Goal: Task Accomplishment & Management: Manage account settings

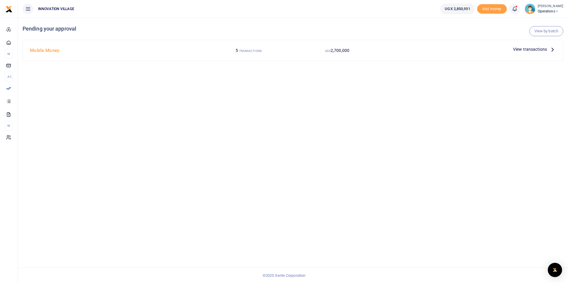
click at [525, 49] on span "View transactions" at bounding box center [530, 49] width 34 height 7
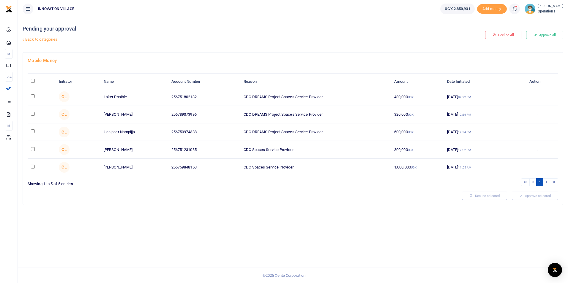
click at [32, 115] on input "checkbox" at bounding box center [33, 114] width 4 height 4
checkbox input "true"
click at [532, 194] on button "Approve selected (1)" at bounding box center [533, 196] width 51 height 8
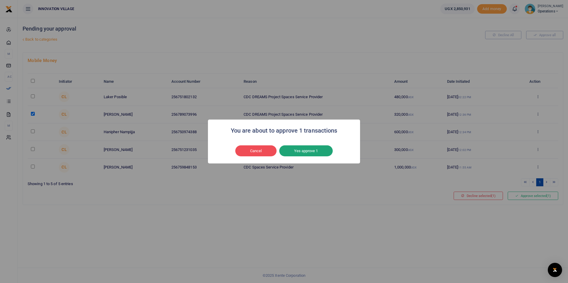
click at [308, 152] on button "Yes approve 1" at bounding box center [305, 151] width 53 height 11
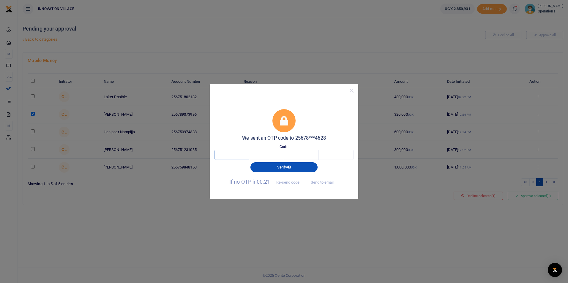
click at [241, 157] on input "text" at bounding box center [232, 155] width 35 height 10
type input "6"
type input "7"
type input "1"
type input "0"
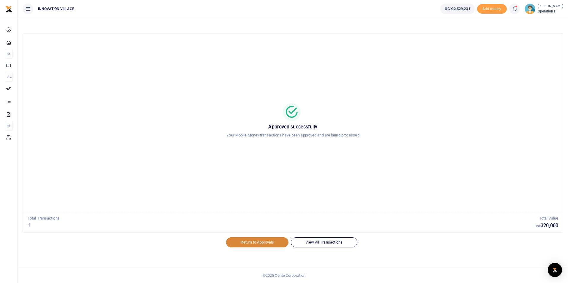
click at [276, 244] on link "Return to Approvals" at bounding box center [257, 243] width 62 height 10
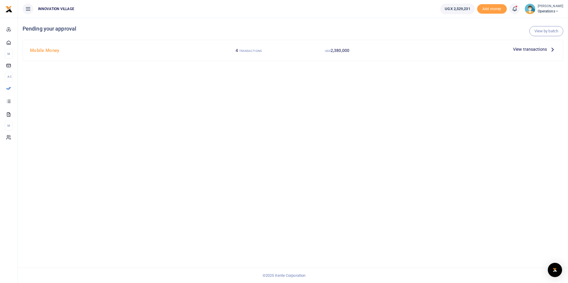
click at [529, 48] on span "View transactions" at bounding box center [530, 49] width 34 height 7
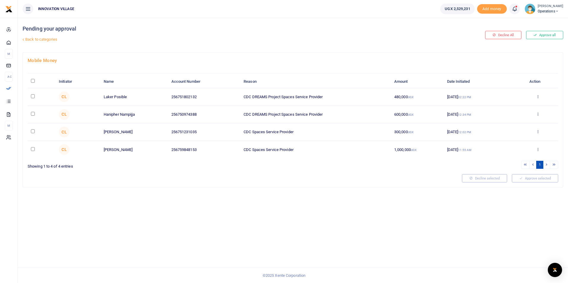
click at [31, 113] on input "checkbox" at bounding box center [33, 114] width 4 height 4
checkbox input "true"
click at [524, 177] on button "Approve selected (1)" at bounding box center [533, 178] width 51 height 8
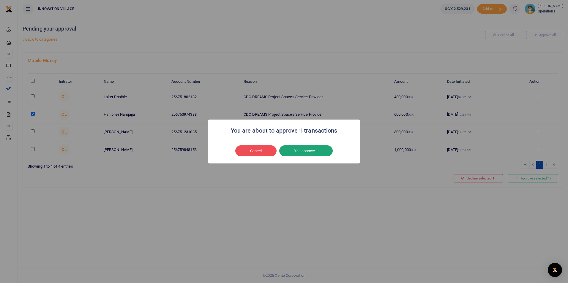
click at [305, 151] on button "Yes approve 1" at bounding box center [305, 151] width 53 height 11
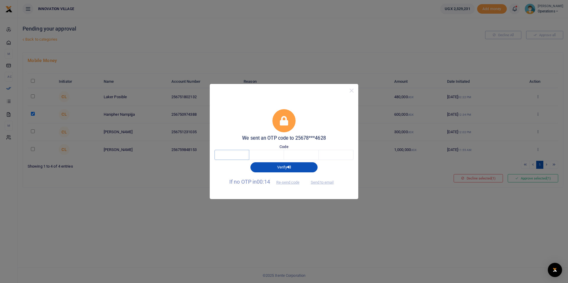
click at [235, 154] on input "text" at bounding box center [232, 155] width 35 height 10
type input "6"
type input "9"
type input "2"
